Goal: Task Accomplishment & Management: Complete application form

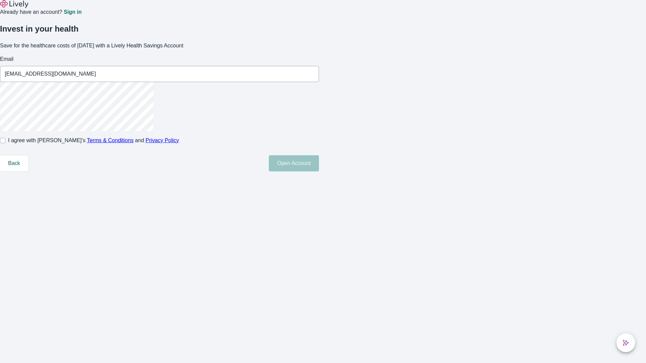
click at [5, 143] on input "I agree with Lively’s Terms & Conditions and Privacy Policy" at bounding box center [2, 140] width 5 height 5
checkbox input "true"
click at [319, 172] on button "Open Account" at bounding box center [294, 163] width 50 height 16
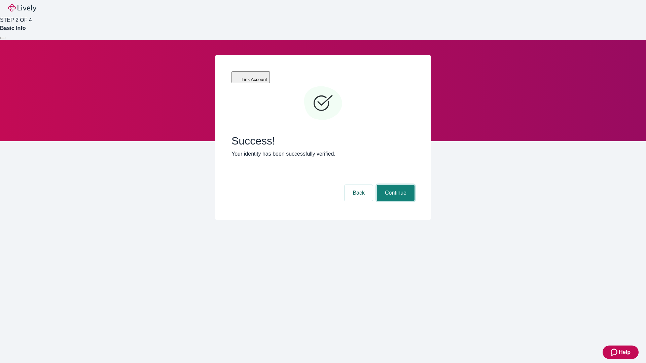
click at [395, 185] on button "Continue" at bounding box center [396, 193] width 38 height 16
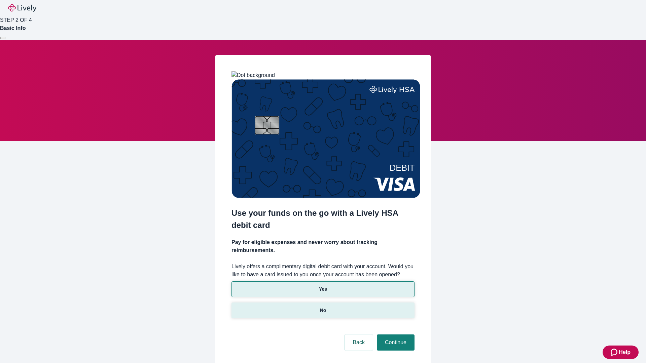
click at [323, 307] on p "No" at bounding box center [323, 310] width 6 height 7
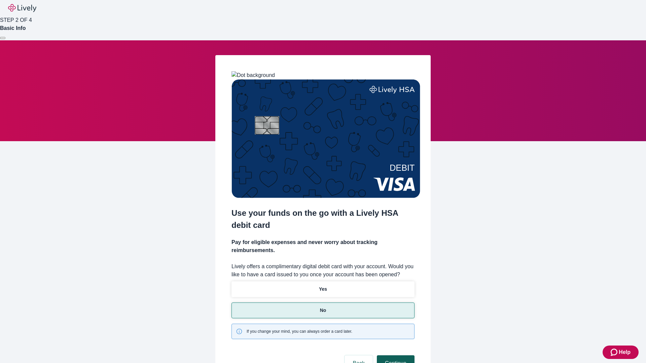
click at [395, 356] on button "Continue" at bounding box center [396, 364] width 38 height 16
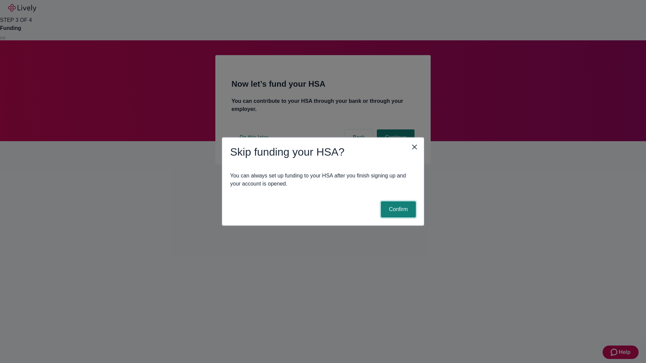
click at [397, 210] on button "Confirm" at bounding box center [398, 210] width 35 height 16
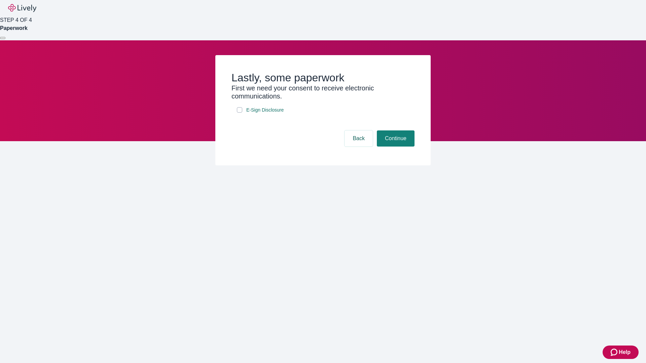
click at [240, 113] on input "E-Sign Disclosure" at bounding box center [239, 109] width 5 height 5
checkbox input "true"
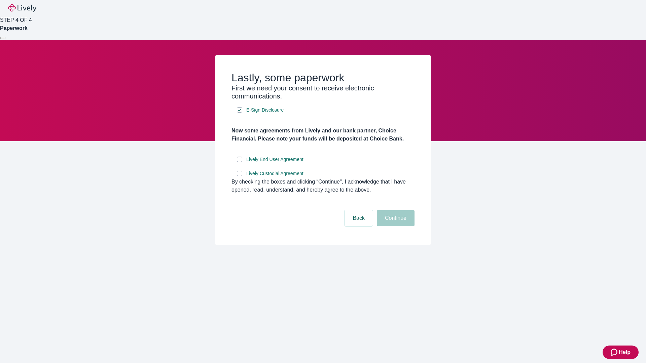
click at [240, 162] on input "Lively End User Agreement" at bounding box center [239, 159] width 5 height 5
checkbox input "true"
click at [240, 176] on input "Lively Custodial Agreement" at bounding box center [239, 173] width 5 height 5
checkbox input "true"
click at [395, 226] on button "Continue" at bounding box center [396, 218] width 38 height 16
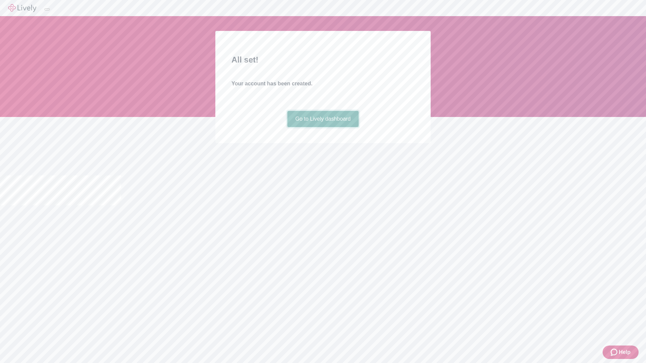
click at [323, 127] on link "Go to Lively dashboard" at bounding box center [323, 119] width 72 height 16
